Goal: Task Accomplishment & Management: Use online tool/utility

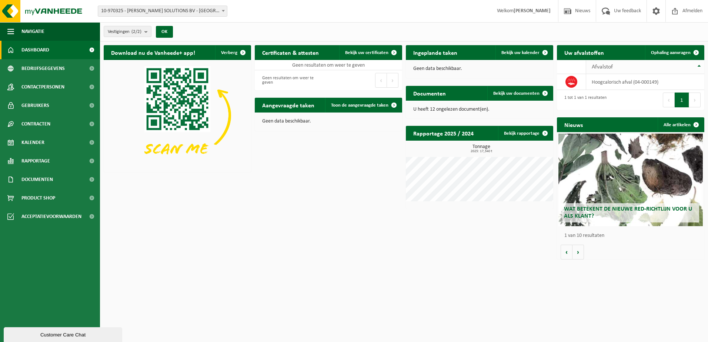
click at [552, 54] on span "Ophaling aanvragen" at bounding box center [671, 52] width 40 height 5
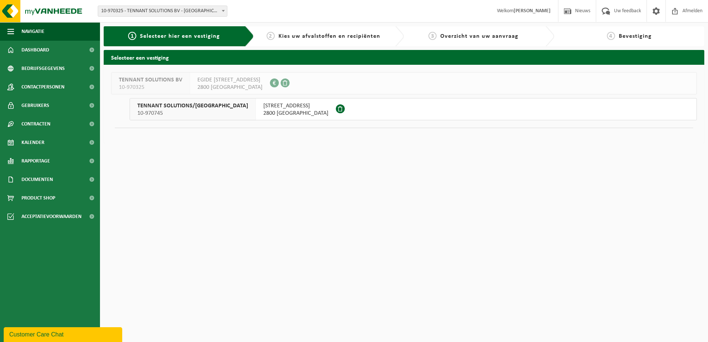
click at [263, 110] on span "2800 MECHELEN" at bounding box center [295, 113] width 65 height 7
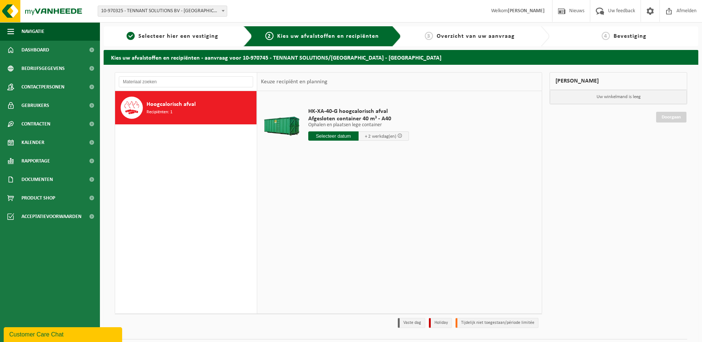
click at [331, 137] on input "text" at bounding box center [333, 135] width 50 height 9
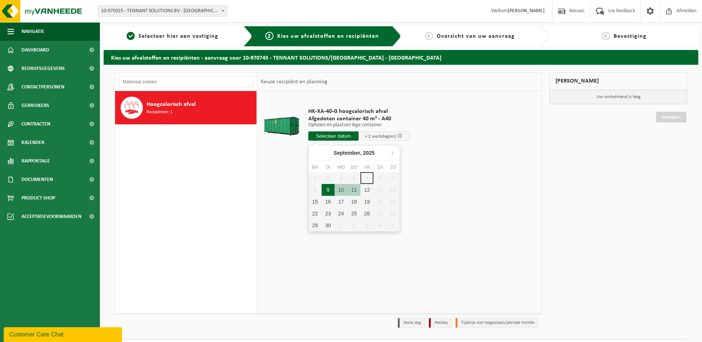
click at [329, 190] on div "9" at bounding box center [328, 190] width 13 height 12
type input "Van 2025-09-09"
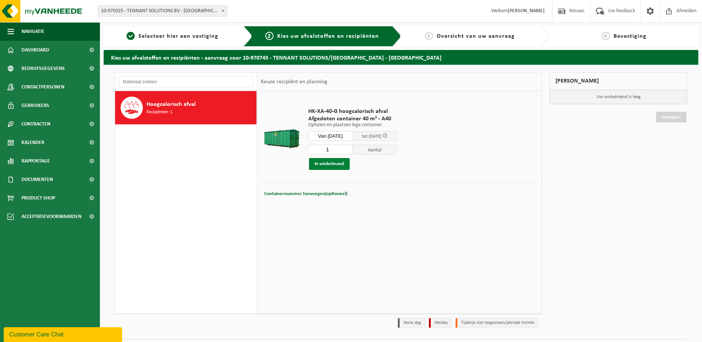
click at [333, 164] on button "In winkelmand" at bounding box center [329, 164] width 41 height 12
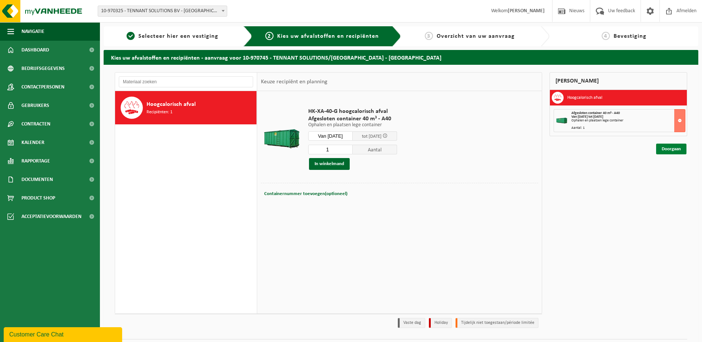
click at [673, 148] on link "Doorgaan" at bounding box center [671, 149] width 30 height 11
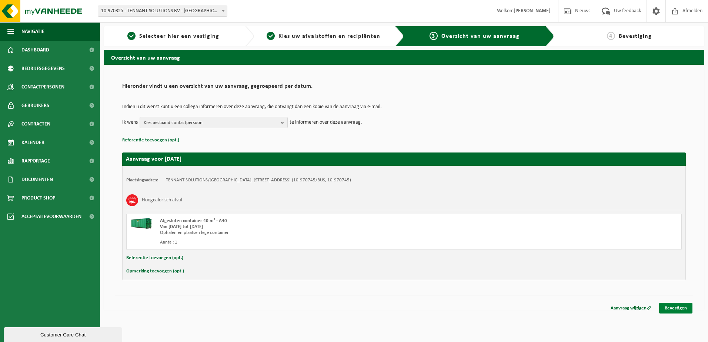
click at [670, 309] on link "Bevestigen" at bounding box center [675, 308] width 33 height 11
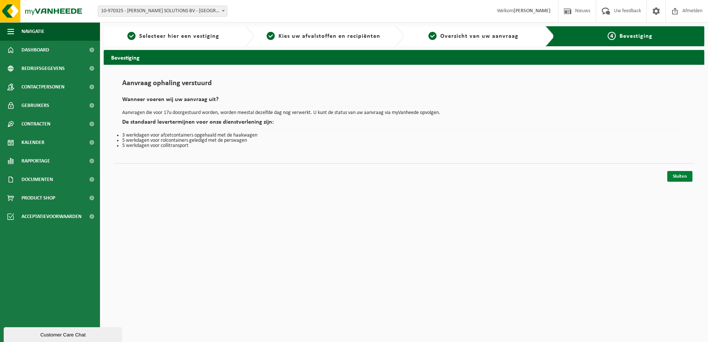
click at [675, 174] on link "Sluiten" at bounding box center [679, 176] width 25 height 11
